Goal: Task Accomplishment & Management: Manage account settings

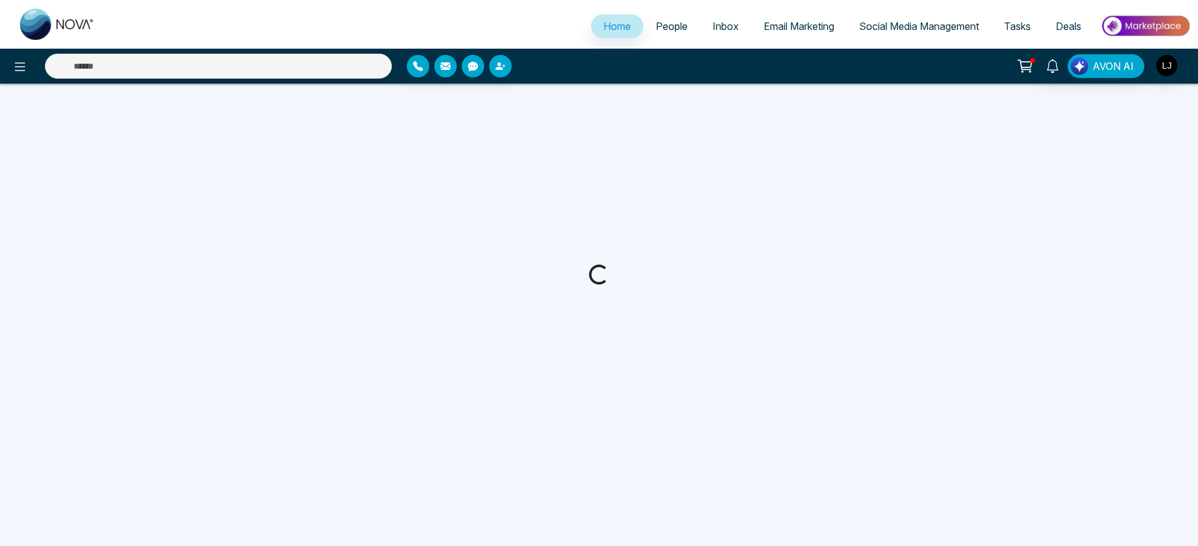
select select "*"
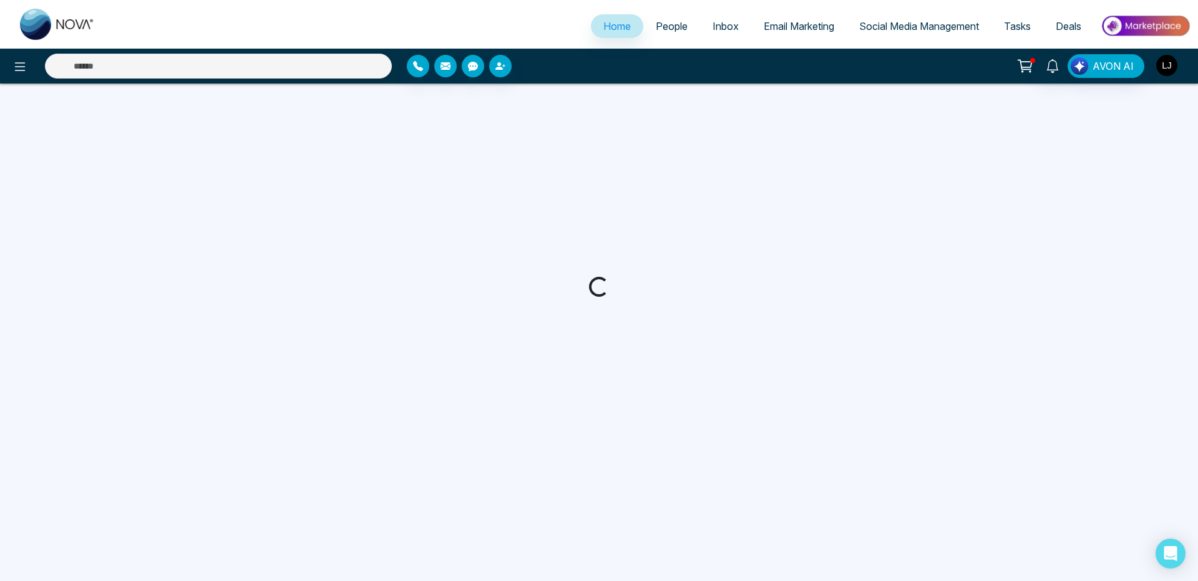
click at [1170, 66] on img "button" at bounding box center [1166, 65] width 21 height 21
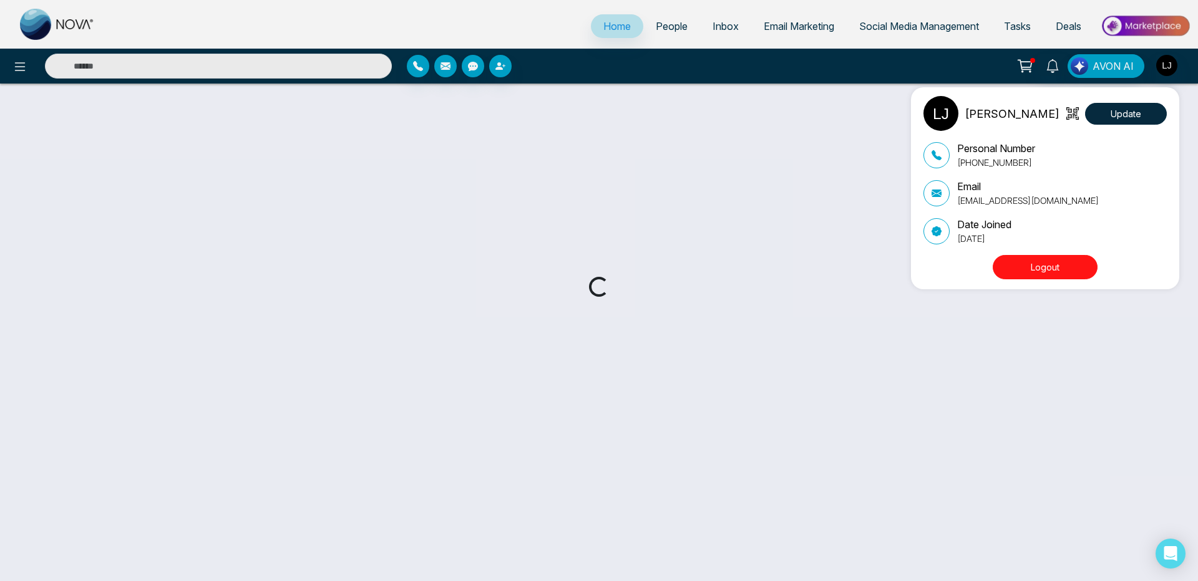
click at [1051, 266] on button "Logout" at bounding box center [1045, 267] width 105 height 24
select select "*"
